Goal: Task Accomplishment & Management: Use online tool/utility

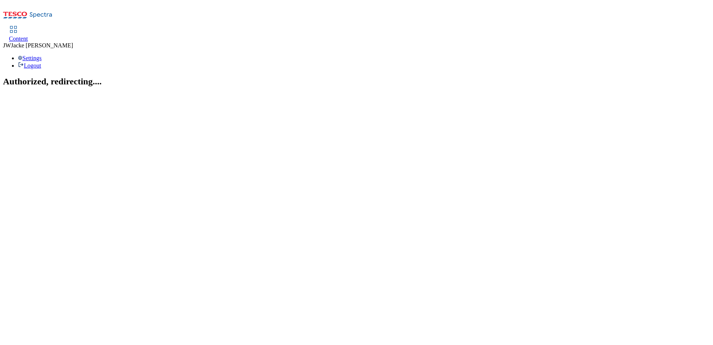
click at [28, 35] on span "Content" at bounding box center [18, 38] width 19 height 6
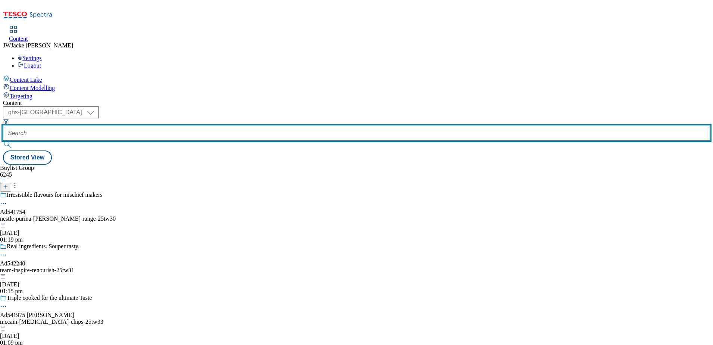
click at [195, 126] on input "text" at bounding box center [356, 133] width 707 height 15
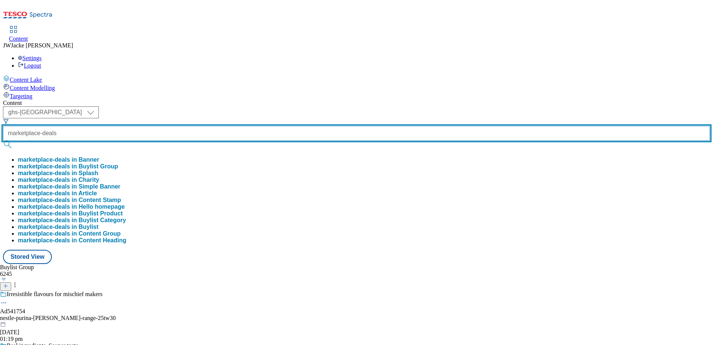
type input "marketplace-deals"
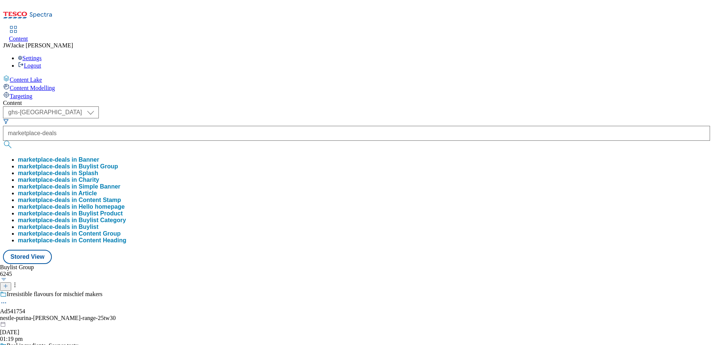
click at [118, 163] on button "marketplace-deals in Buylist Group" at bounding box center [68, 166] width 100 height 7
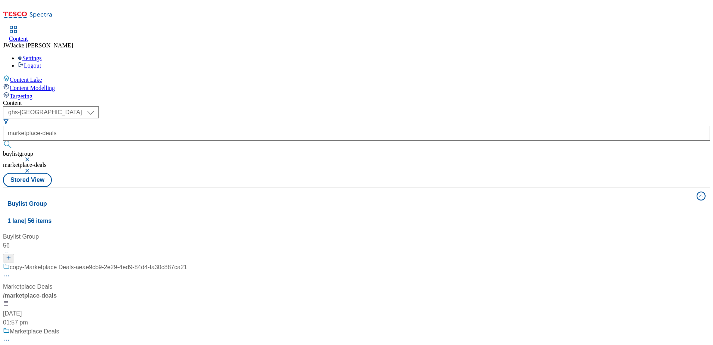
scroll to position [75, 0]
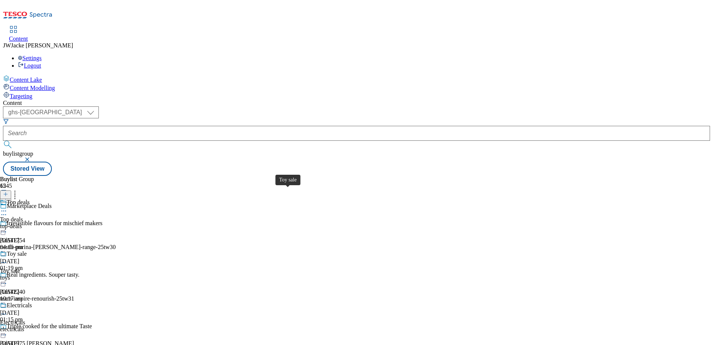
click at [27, 250] on span "Toy sale" at bounding box center [17, 254] width 20 height 8
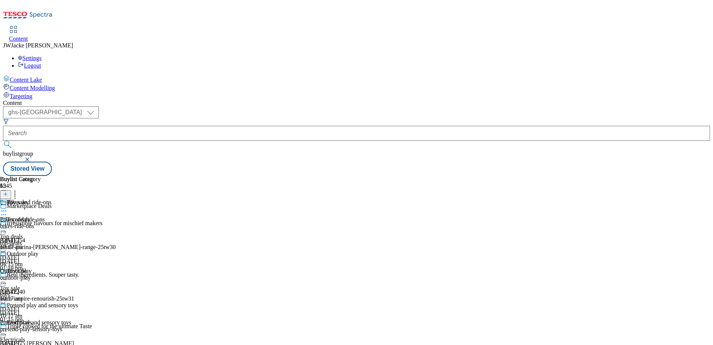
click at [78, 199] on div "Bikes and ride-ons Bikes and ride-ons bikes-ride-ons [DATE] 10:17 am" at bounding box center [39, 224] width 78 height 51
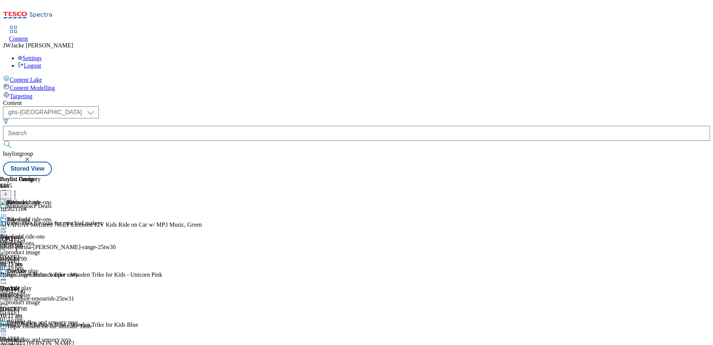
click at [7, 224] on icon at bounding box center [3, 227] width 7 height 7
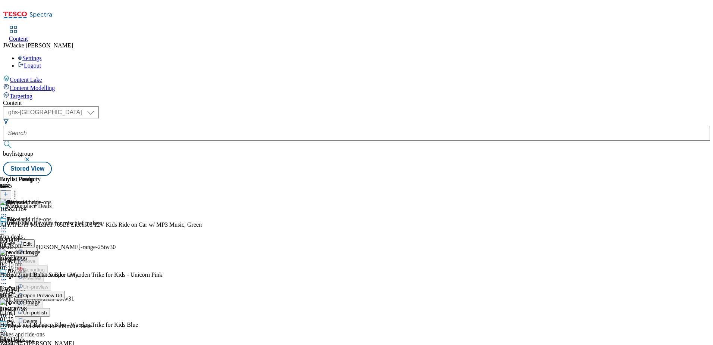
click at [47, 310] on span "Un-publish" at bounding box center [35, 313] width 24 height 6
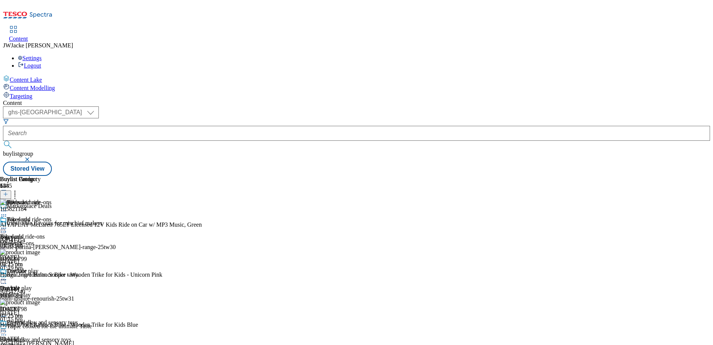
scroll to position [996, 0]
click at [19, 189] on icon at bounding box center [14, 192] width 7 height 7
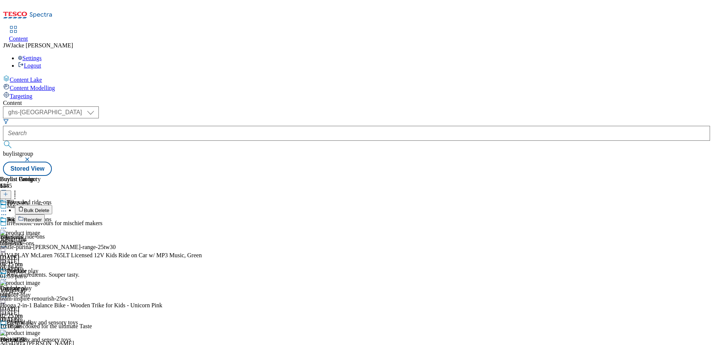
click at [656, 176] on div "Buylist Group 6245 Marketplace Deals Irresistible flavours for mischief makers …" at bounding box center [356, 176] width 707 height 0
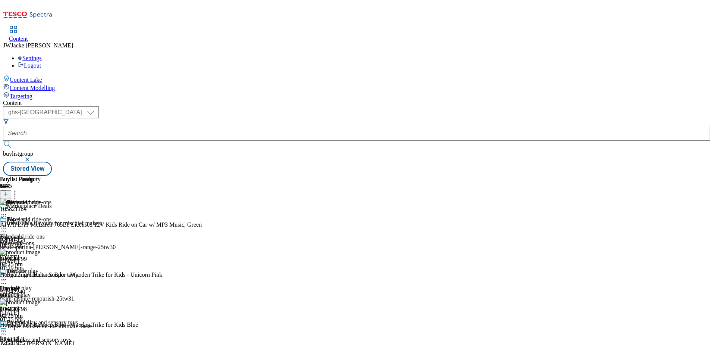
click at [19, 189] on icon at bounding box center [14, 192] width 7 height 7
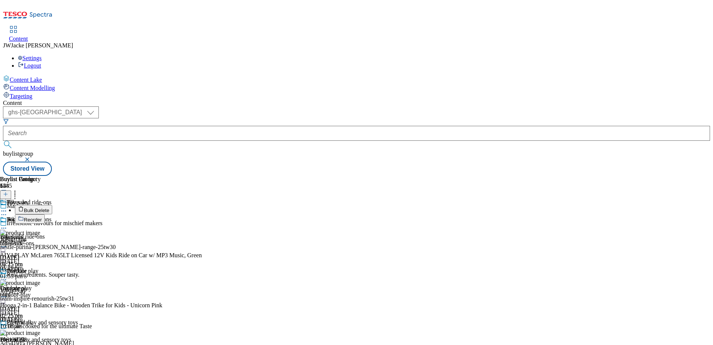
click at [42, 217] on span "Reorder" at bounding box center [33, 220] width 18 height 6
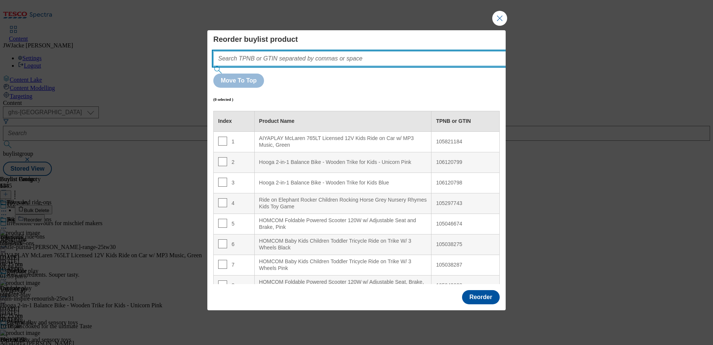
click at [326, 66] on input "Modal" at bounding box center [370, 58] width 315 height 15
paste input "105023138"
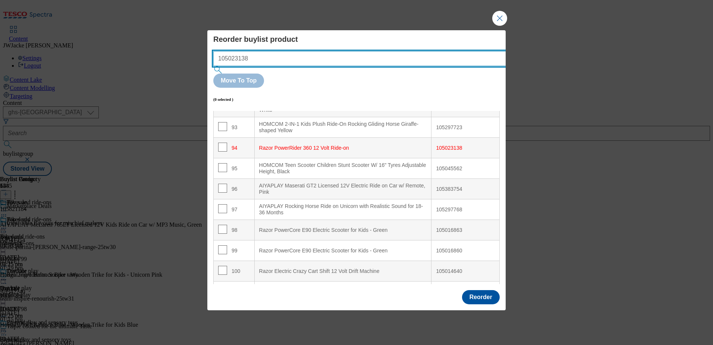
scroll to position [1941, 0]
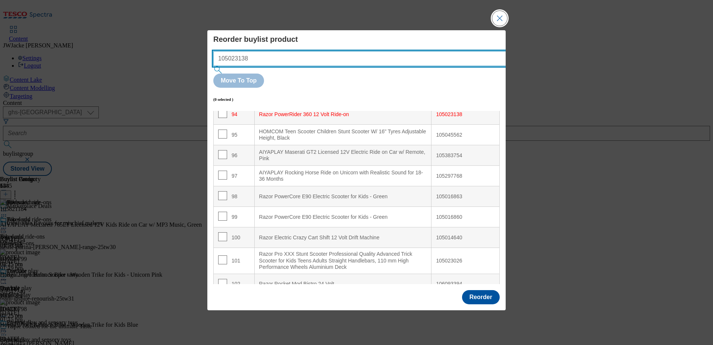
type input "105023138"
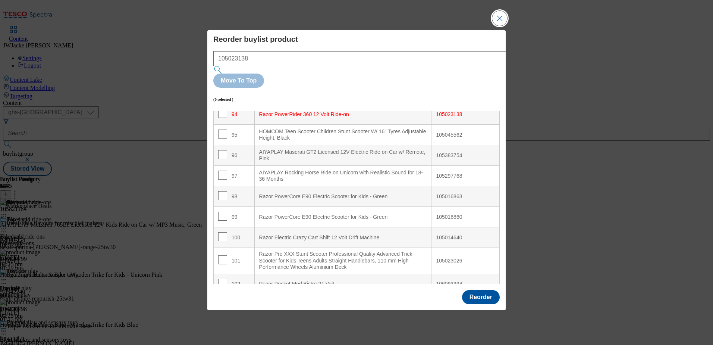
click at [499, 26] on button "Close Modal" at bounding box center [499, 18] width 15 height 15
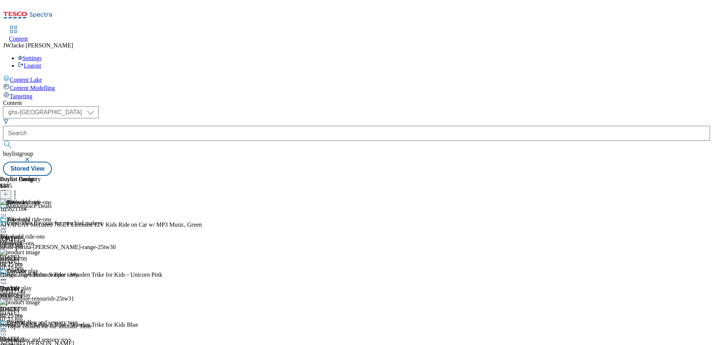
click at [19, 189] on icon at bounding box center [14, 192] width 7 height 7
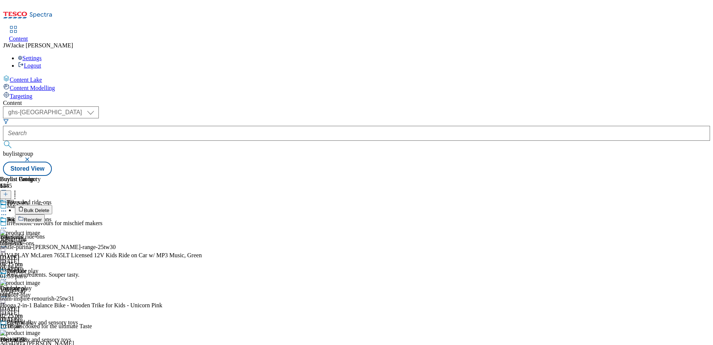
click at [667, 176] on div "Buylist Group 6245 Marketplace Deals Irresistible flavours for mischief makers …" at bounding box center [356, 176] width 707 height 0
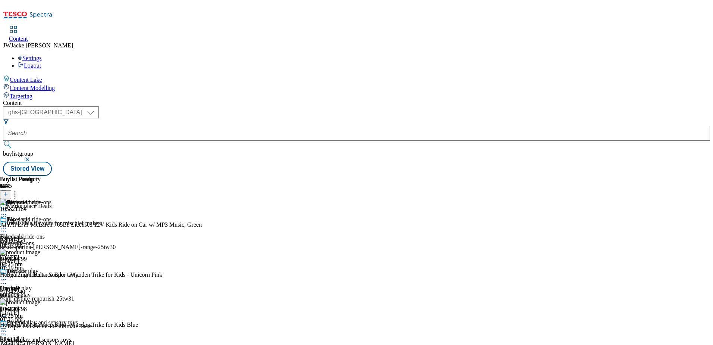
scroll to position [959, 0]
click at [19, 189] on icon at bounding box center [14, 192] width 7 height 7
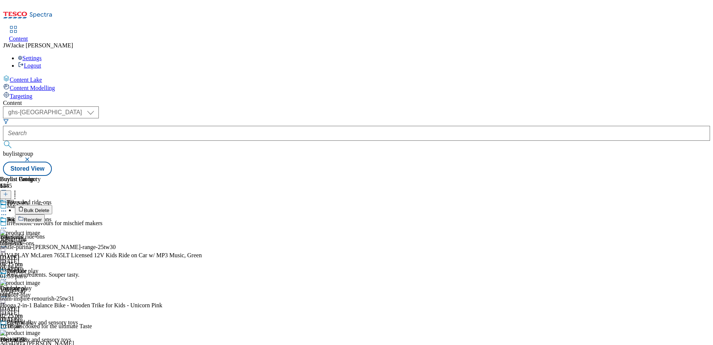
click at [42, 217] on span "Reorder" at bounding box center [33, 220] width 18 height 6
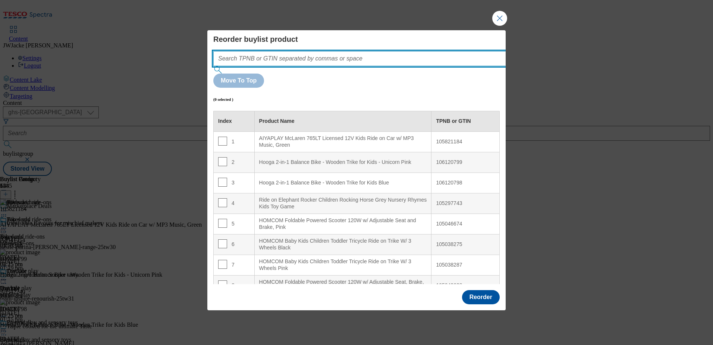
click at [295, 66] on input "Modal" at bounding box center [370, 58] width 315 height 15
paste input "105023138"
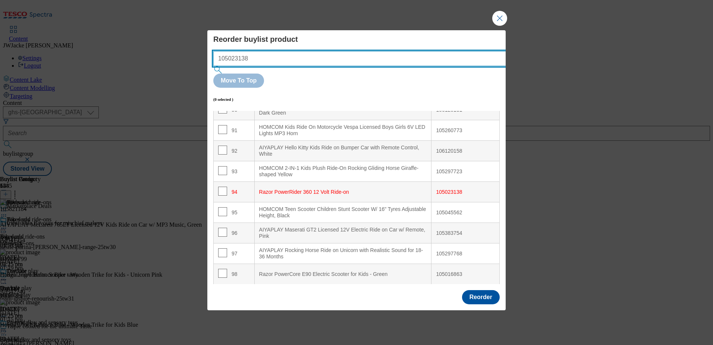
scroll to position [1941, 0]
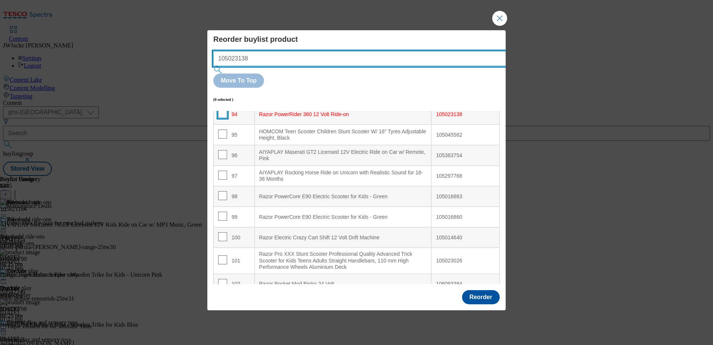
type input "105023138"
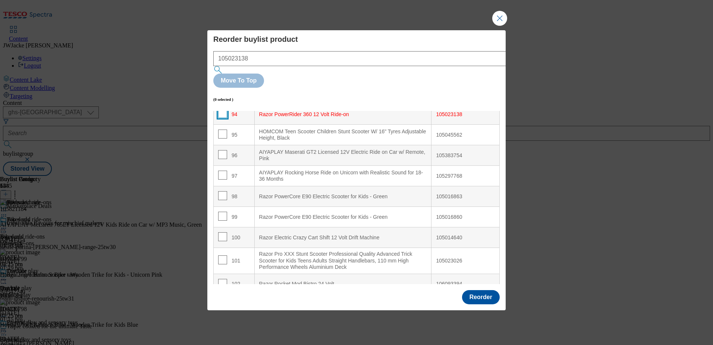
click at [224, 109] on input "Modal" at bounding box center [222, 113] width 9 height 9
checkbox input "true"
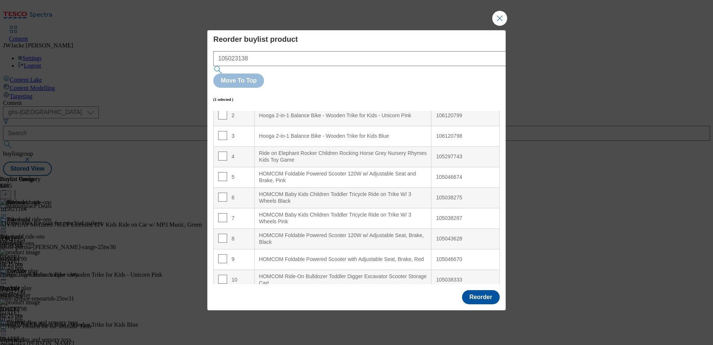
scroll to position [0, 0]
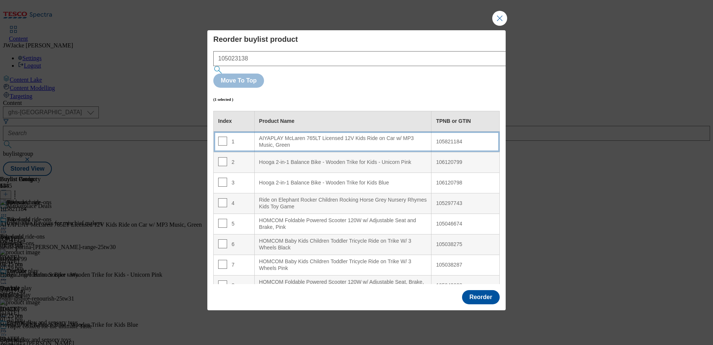
click at [301, 135] on div "AIYAPLAY McLaren 765LT Licensed 12V Kids Ride on Car w/ MP3 Music, Green" at bounding box center [343, 141] width 168 height 13
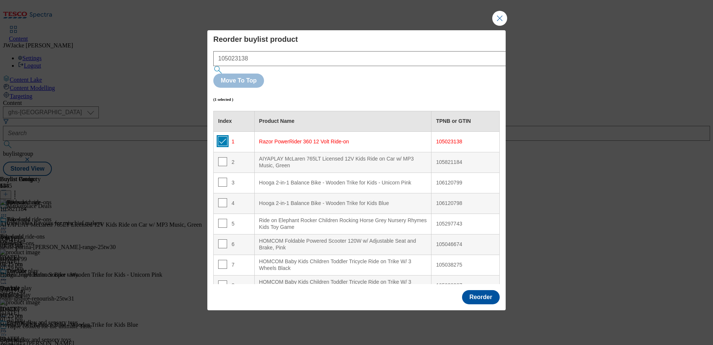
click at [222, 137] on input "Modal" at bounding box center [222, 141] width 9 height 9
checkbox input "false"
click at [486, 290] on button "Reorder" at bounding box center [481, 297] width 38 height 14
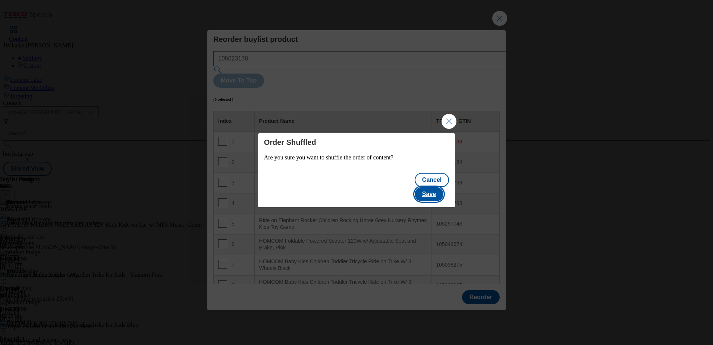
click at [426, 187] on button "Save" at bounding box center [429, 194] width 29 height 14
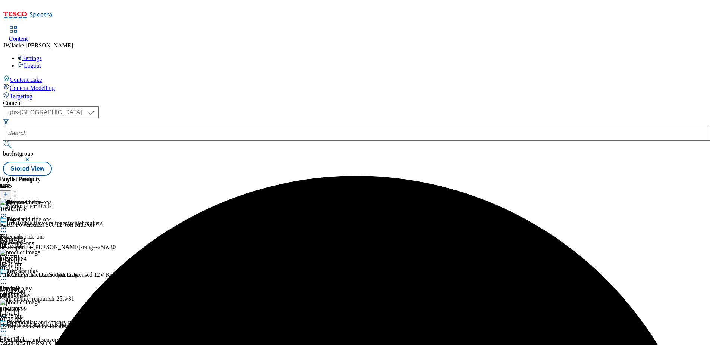
click at [7, 212] on icon at bounding box center [3, 215] width 7 height 7
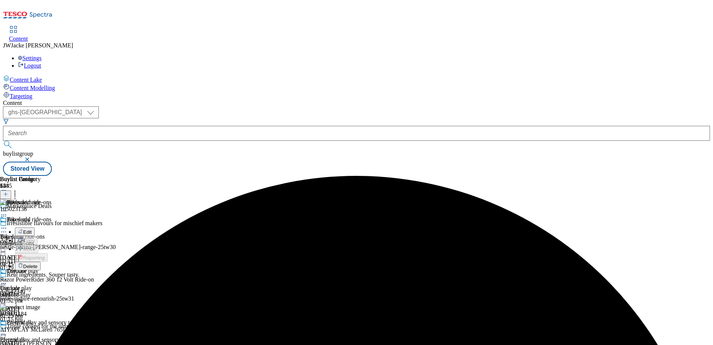
click at [38, 263] on span "Delete" at bounding box center [30, 266] width 15 height 6
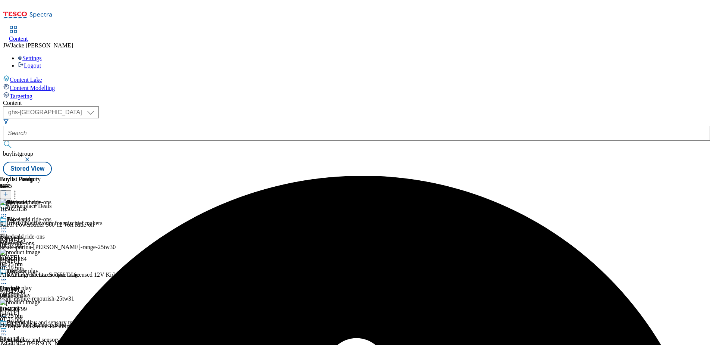
click at [7, 224] on icon at bounding box center [3, 227] width 7 height 7
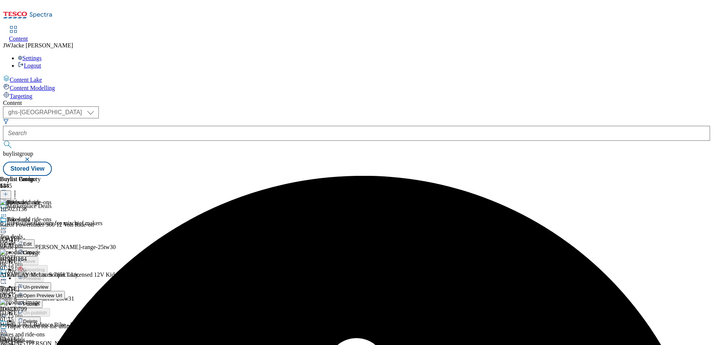
click at [48, 284] on span "Un-preview" at bounding box center [35, 287] width 25 height 6
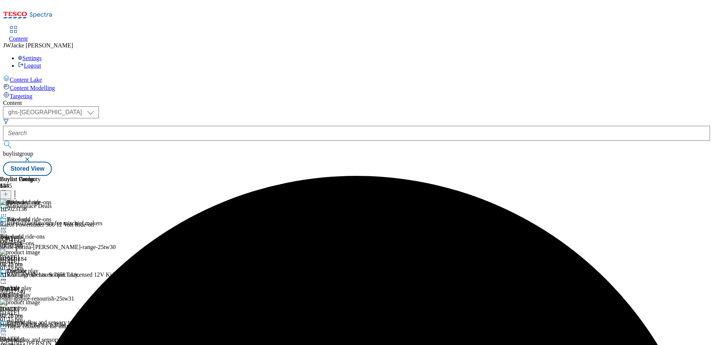
click at [4, 216] on circle at bounding box center [3, 216] width 1 height 1
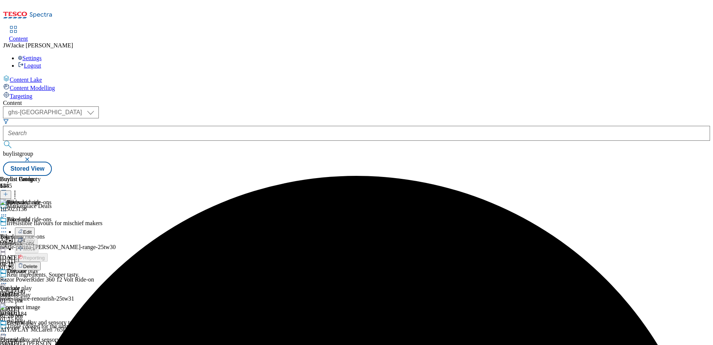
click at [38, 263] on span "Delete" at bounding box center [30, 266] width 15 height 6
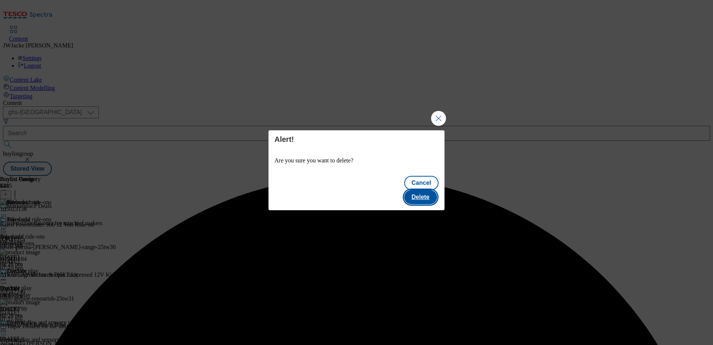
click at [424, 190] on button "Delete" at bounding box center [420, 197] width 33 height 14
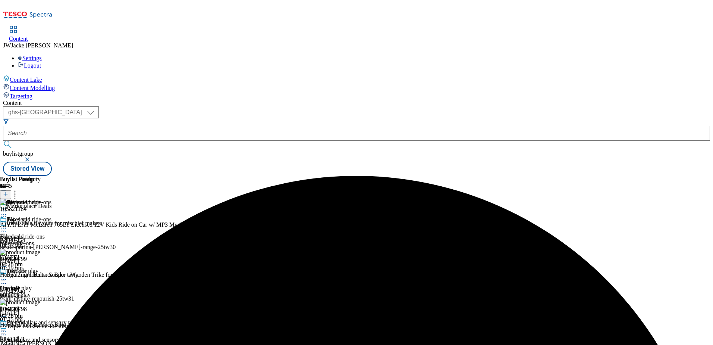
click at [7, 224] on icon at bounding box center [3, 227] width 7 height 7
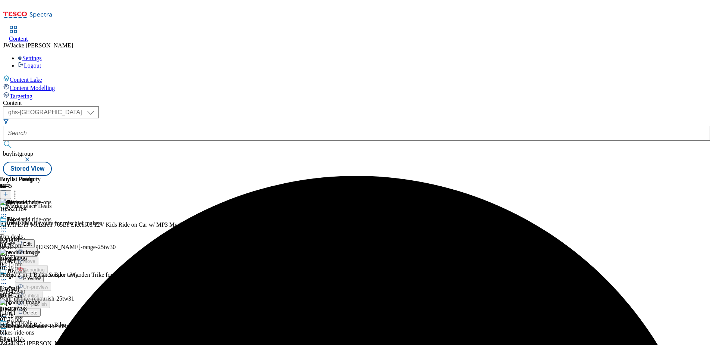
click at [41, 275] on span "Preview" at bounding box center [32, 278] width 18 height 6
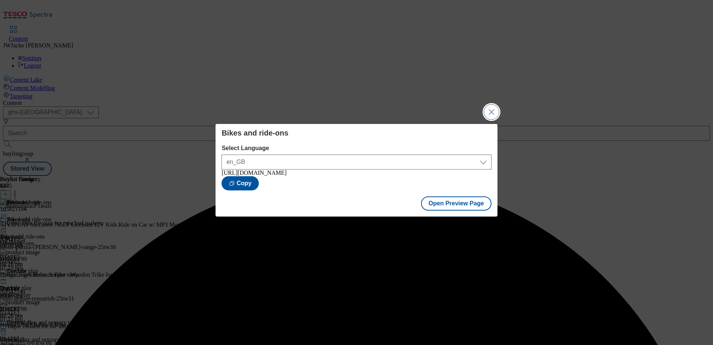
click at [489, 110] on button "Close Modal" at bounding box center [491, 111] width 15 height 15
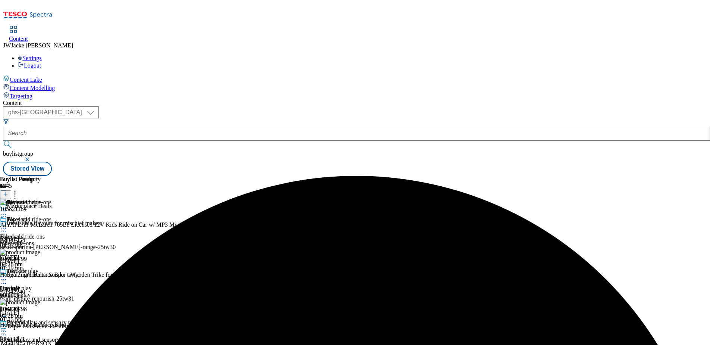
click at [7, 224] on icon at bounding box center [3, 227] width 7 height 7
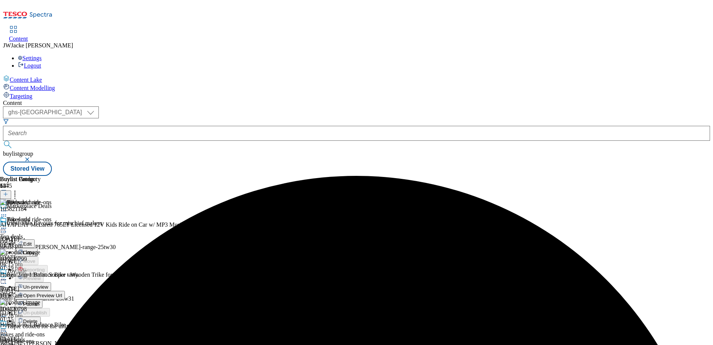
click at [40, 301] on span "Publish" at bounding box center [31, 304] width 16 height 6
